Goal: Task Accomplishment & Management: Manage account settings

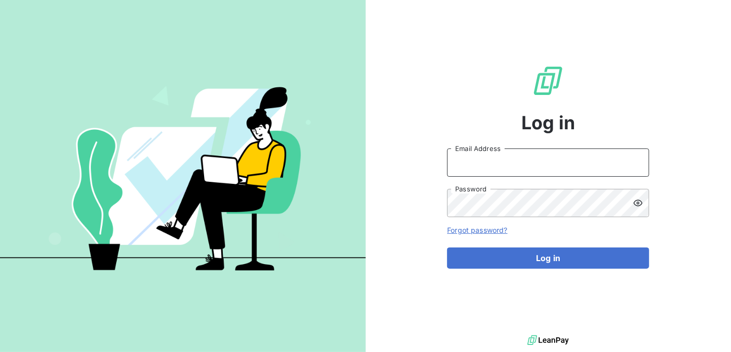
click at [479, 163] on input "Email Address" at bounding box center [548, 163] width 202 height 28
click at [509, 159] on input "Email Address" at bounding box center [548, 163] width 202 height 28
click at [479, 158] on input "Email Address" at bounding box center [548, 163] width 202 height 28
